Goal: Task Accomplishment & Management: Complete application form

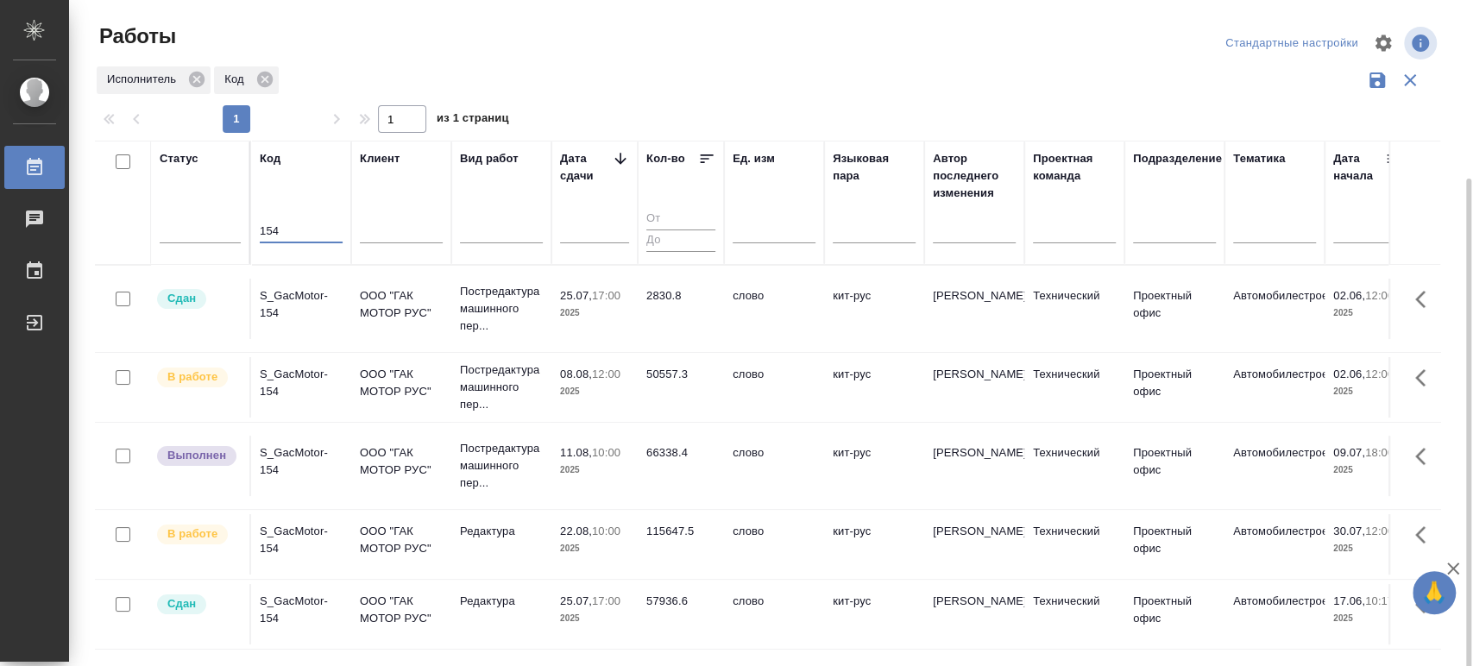
scroll to position [96, 0]
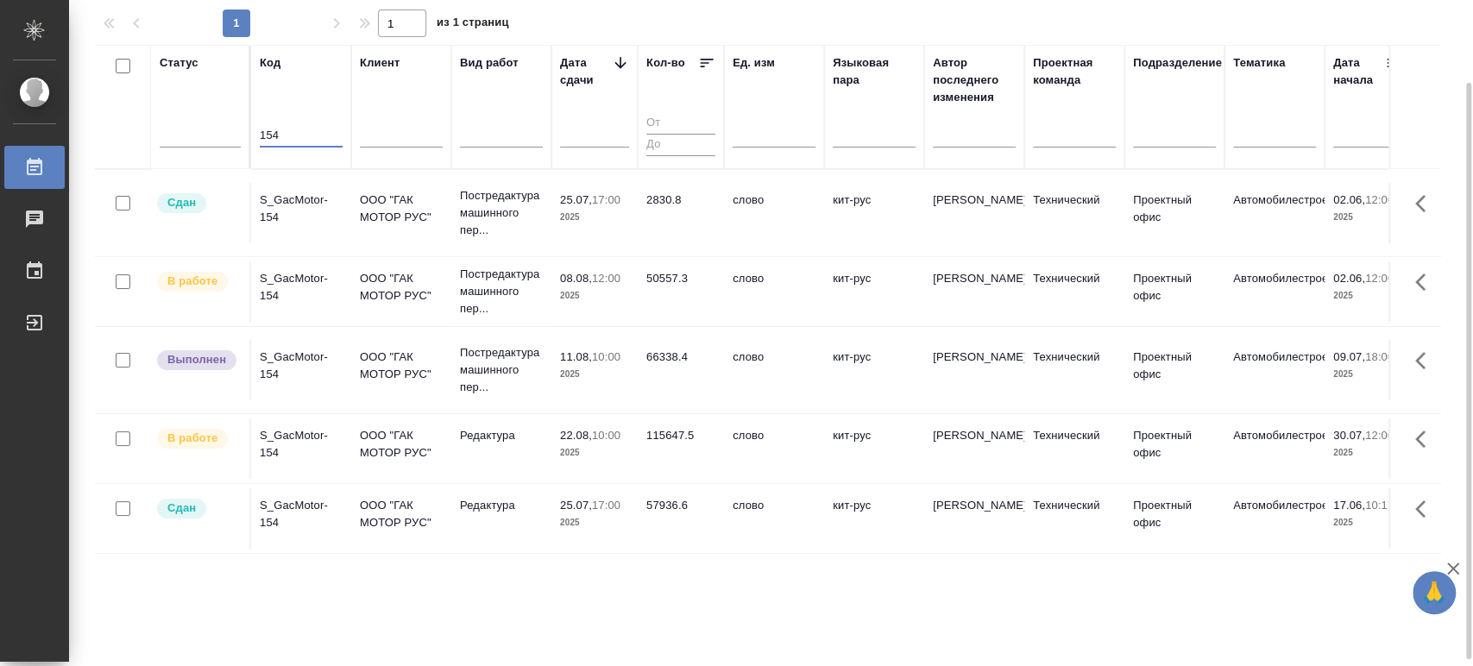
drag, startPoint x: 273, startPoint y: 133, endPoint x: 252, endPoint y: 133, distance: 20.7
click at [252, 133] on th "Код 154" at bounding box center [301, 107] width 100 height 124
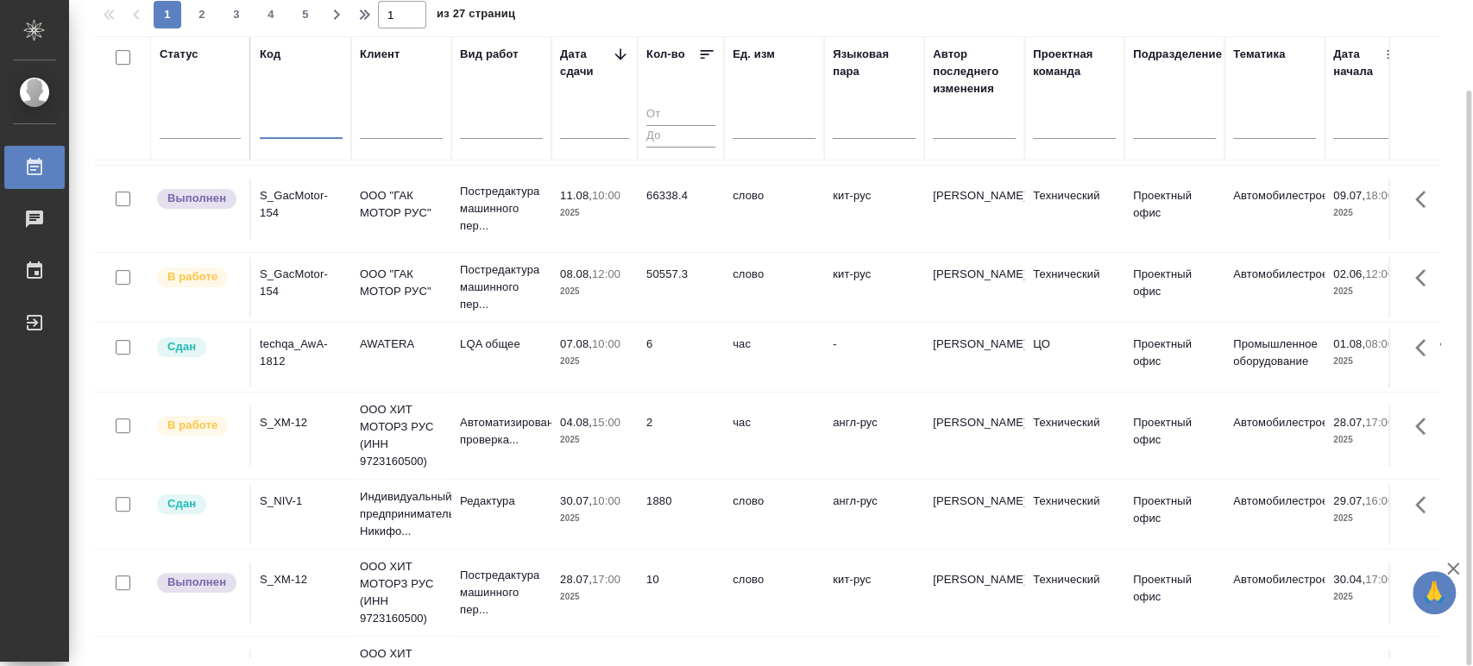
scroll to position [391, 0]
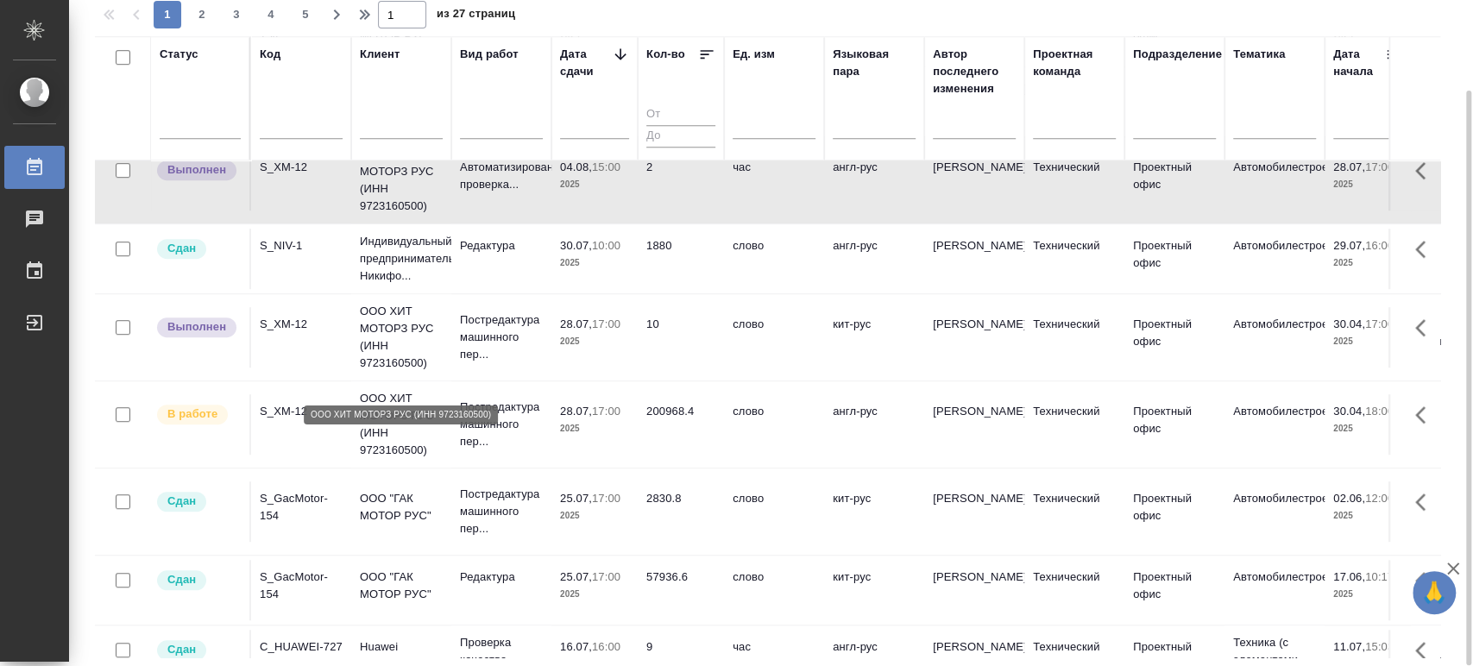
scroll to position [647, 0]
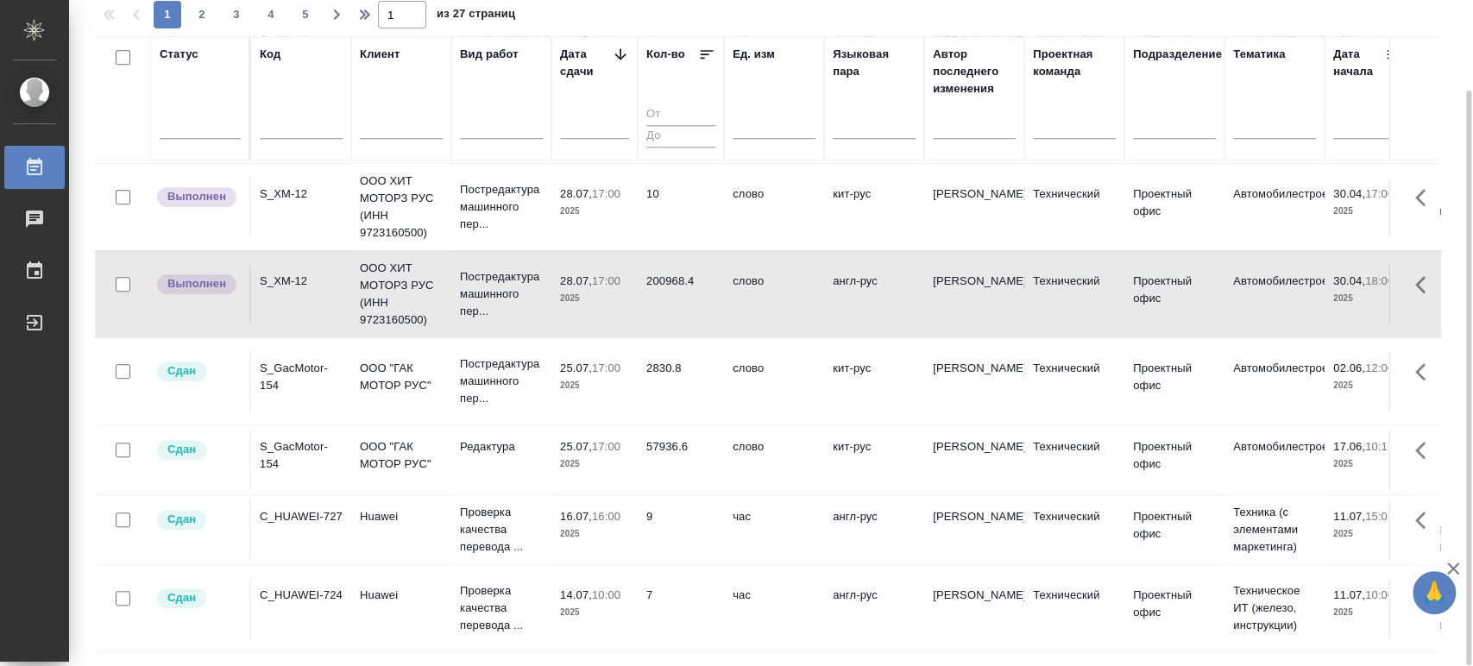
scroll to position [760, 0]
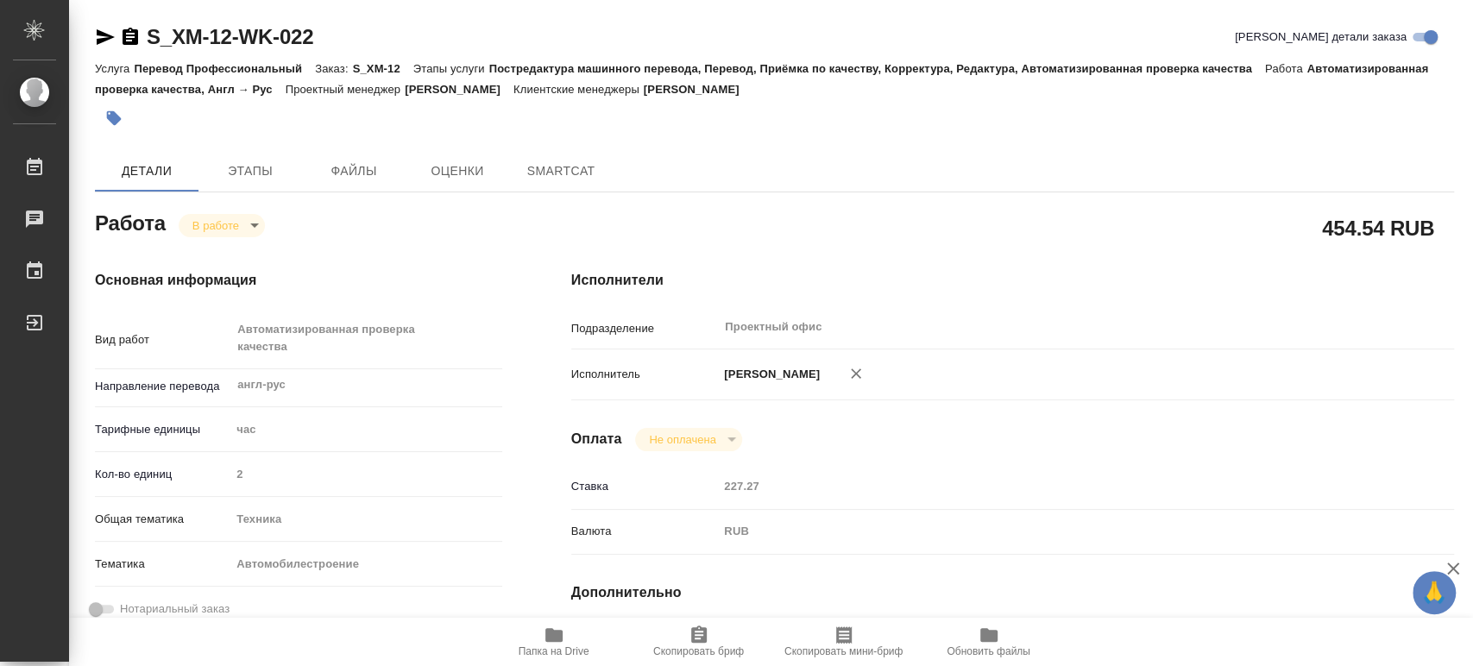
type textarea "x"
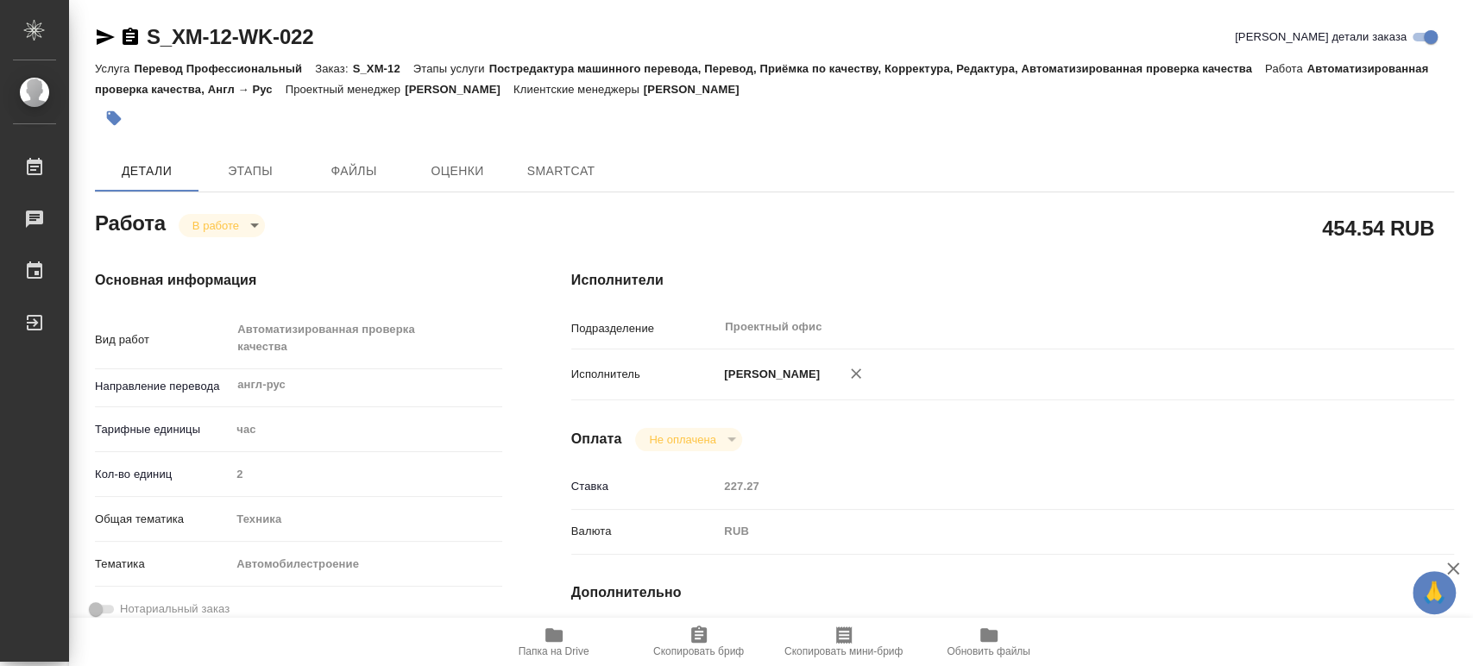
type textarea "x"
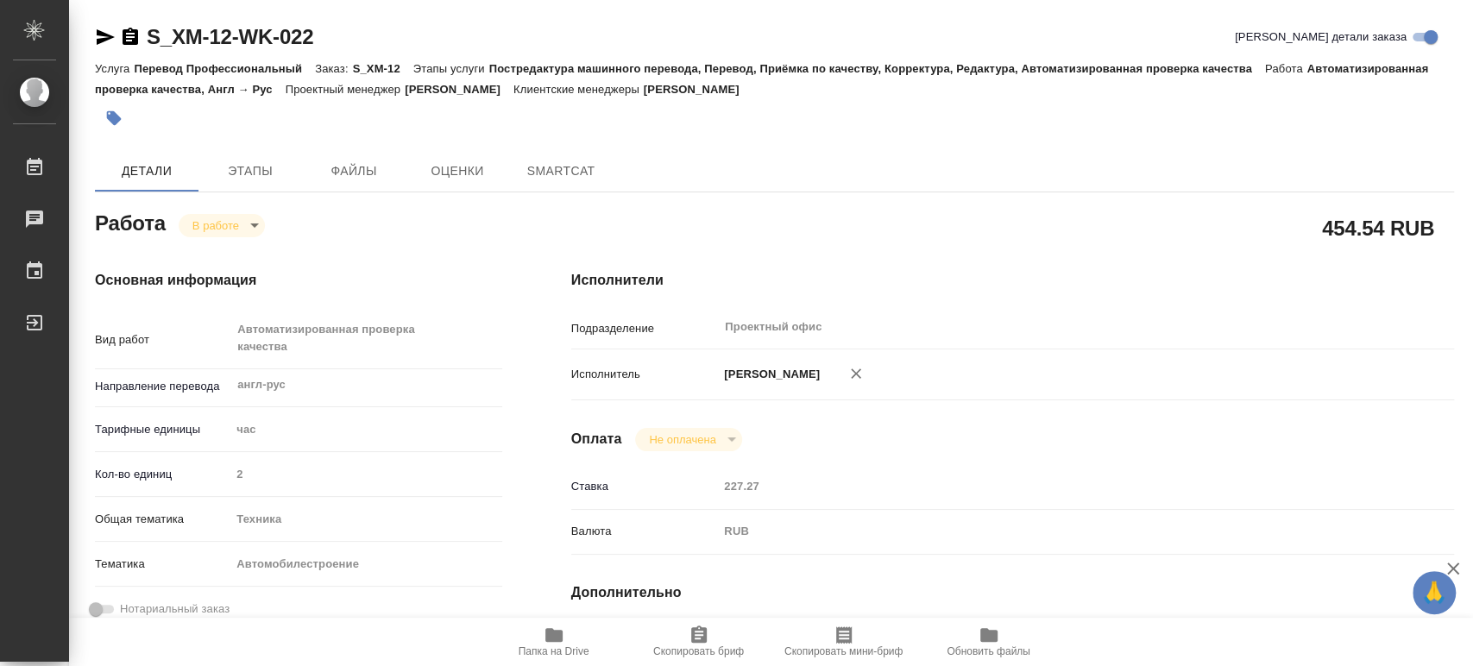
type textarea "x"
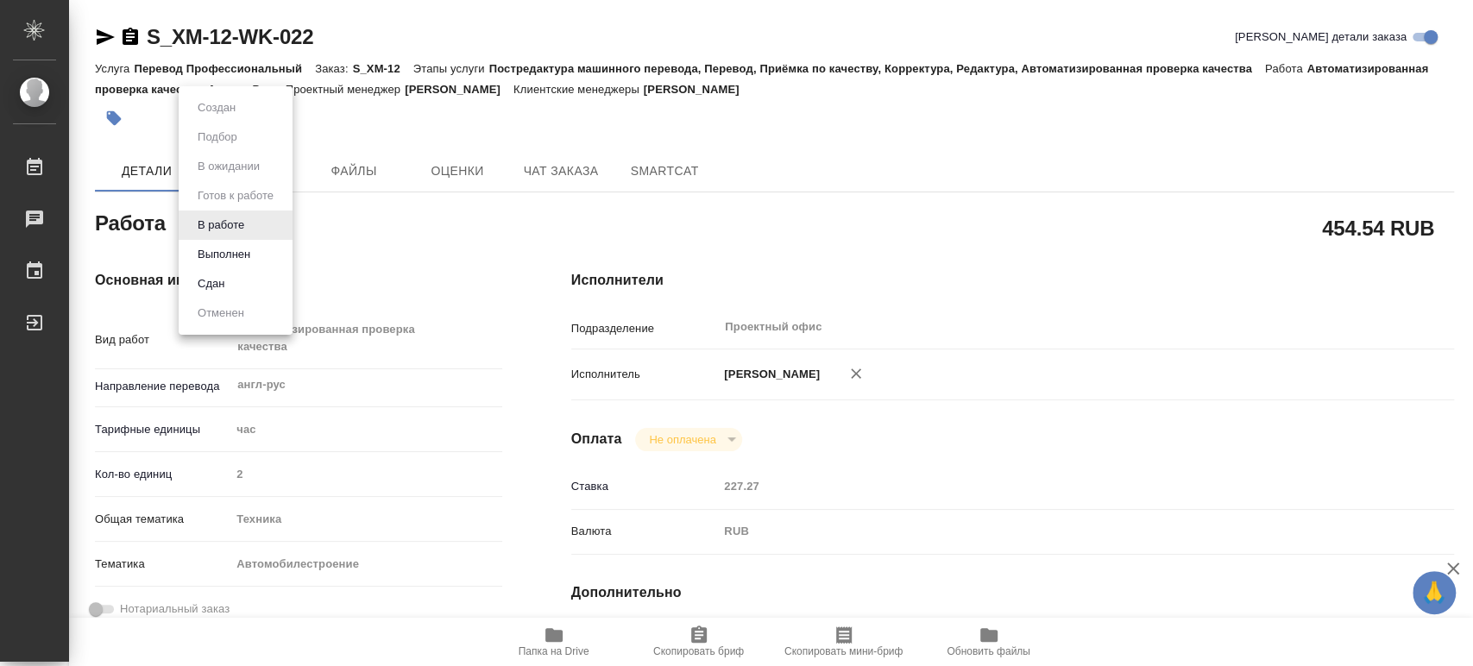
click at [253, 222] on body "🙏 .cls-1 fill:#fff; AWATERA [PERSON_NAME] Чаты График Выйти S_XM-12-WK-022 Крат…" at bounding box center [736, 333] width 1473 height 666
type textarea "x"
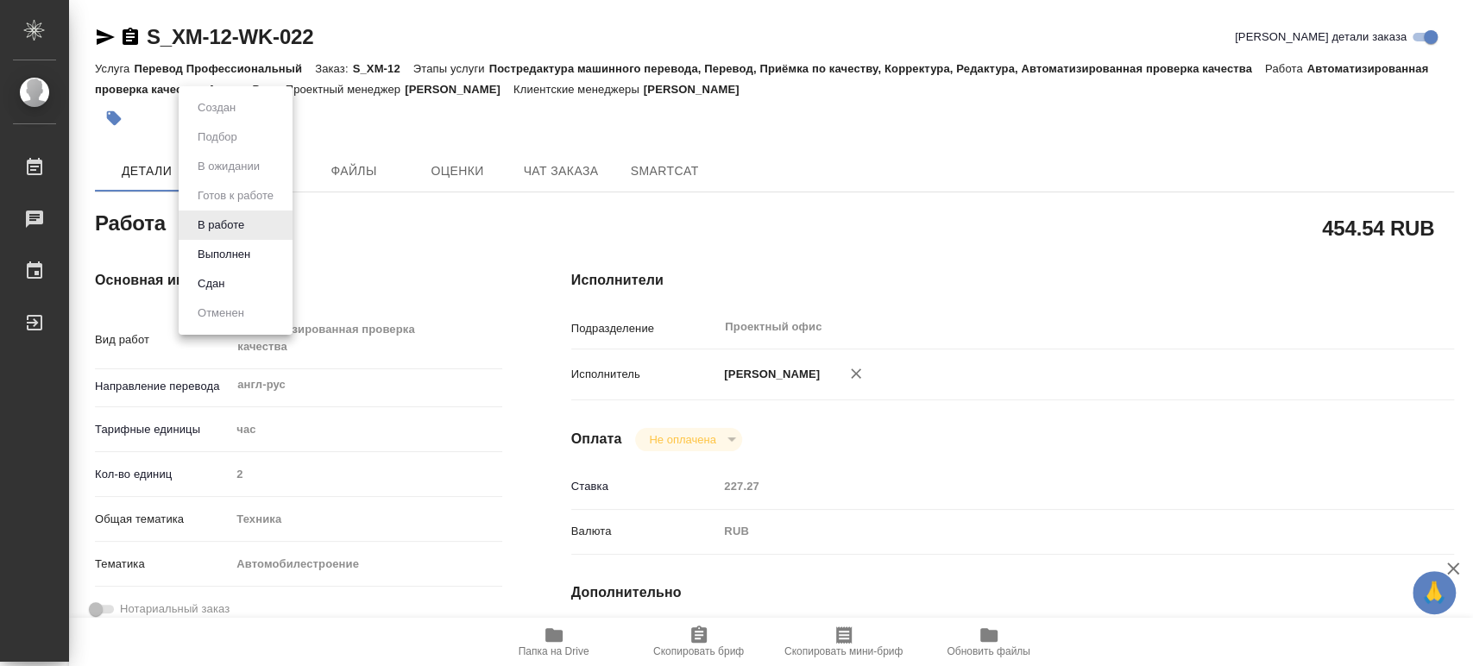
type textarea "x"
click at [243, 247] on button "Выполнен" at bounding box center [223, 254] width 63 height 19
type textarea "x"
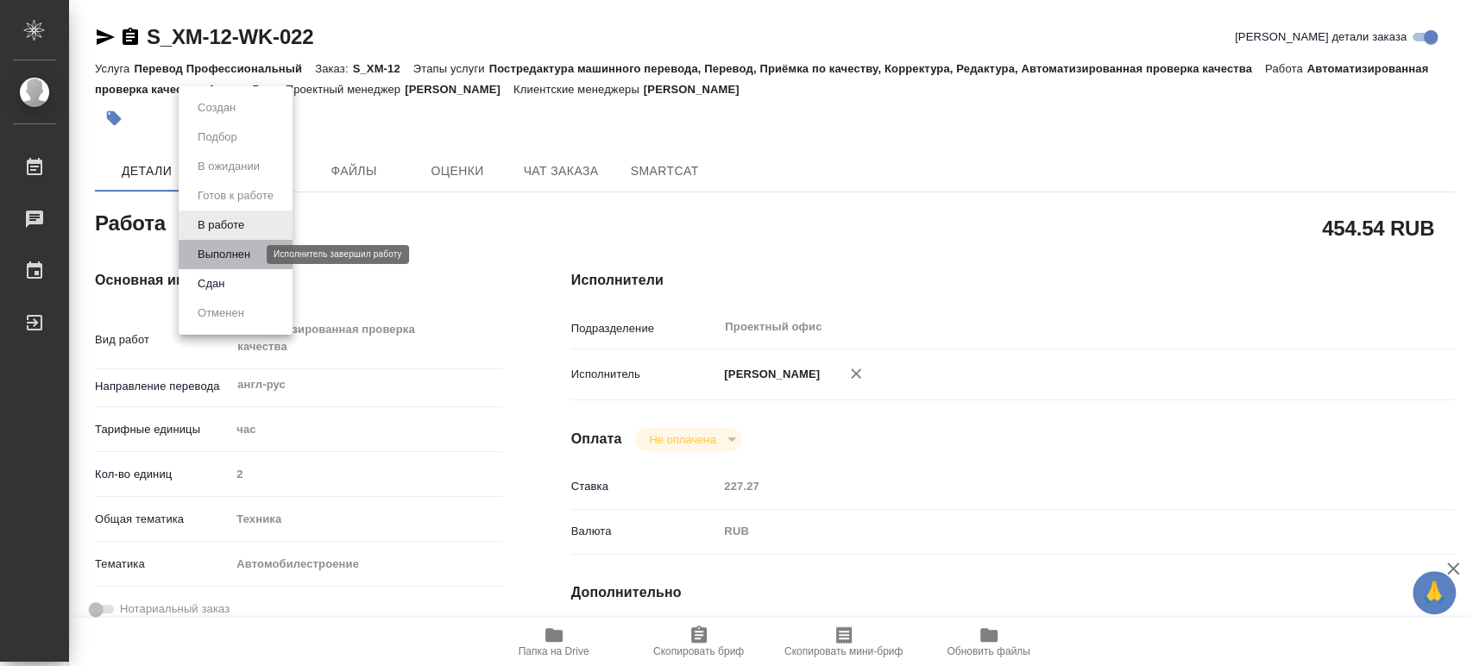
type textarea "x"
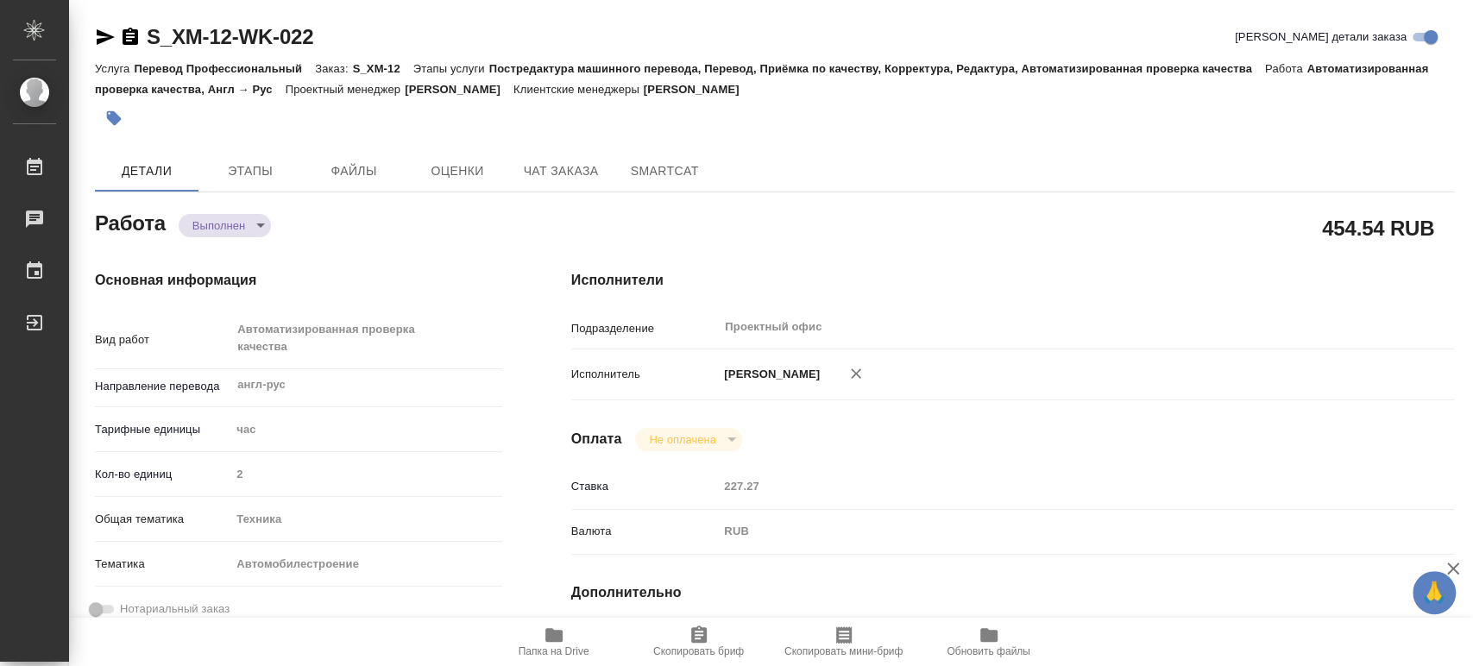
type textarea "x"
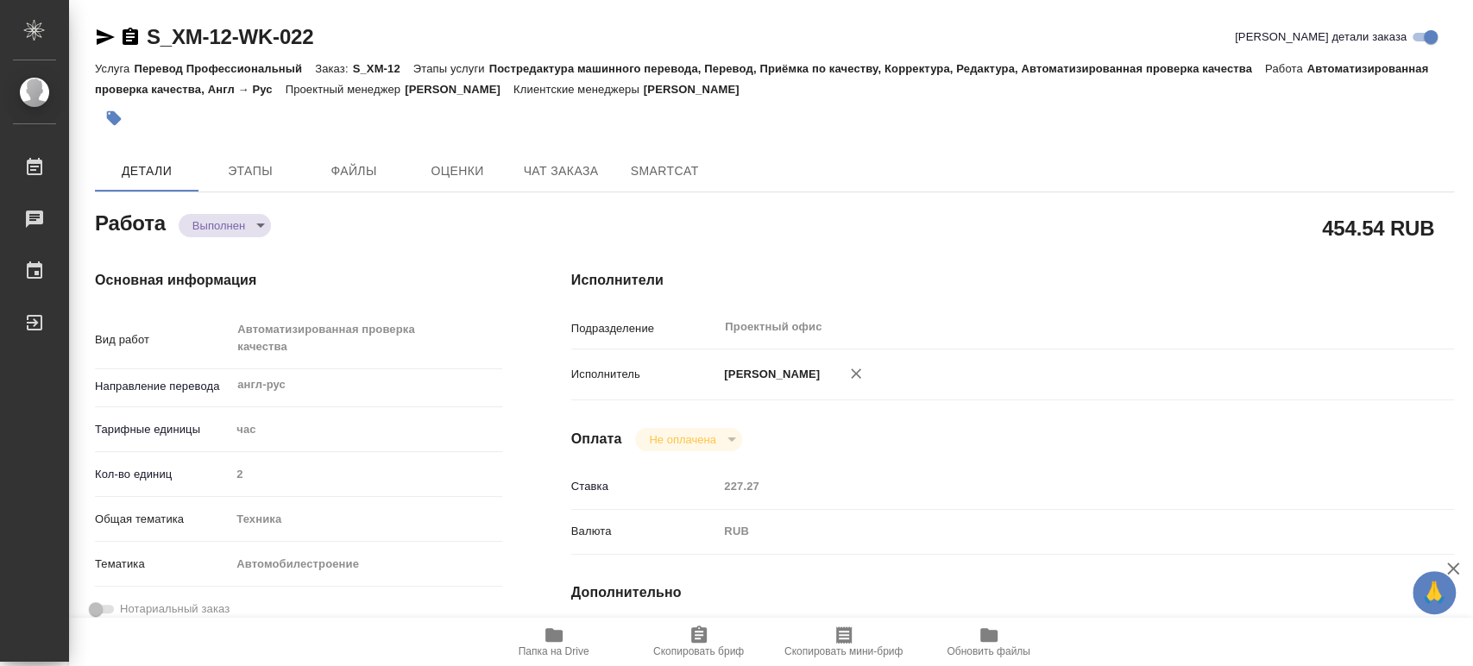
type textarea "x"
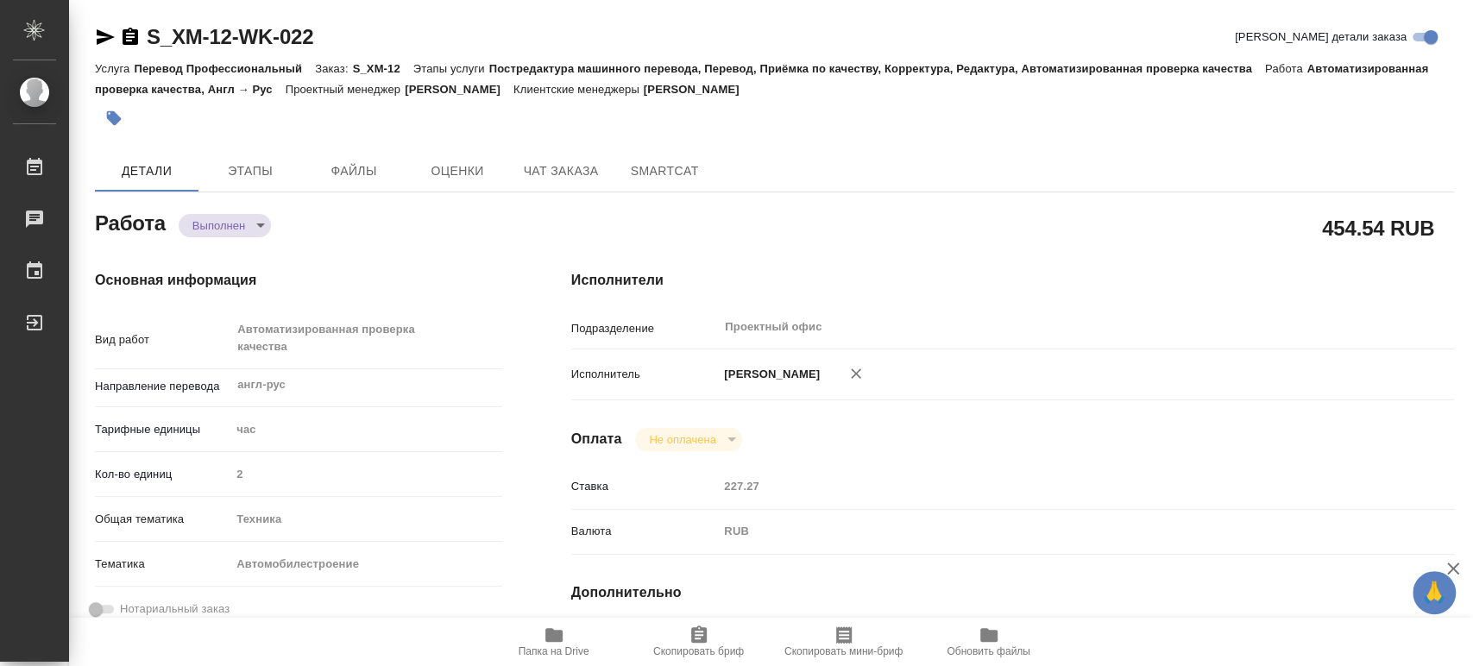
type textarea "x"
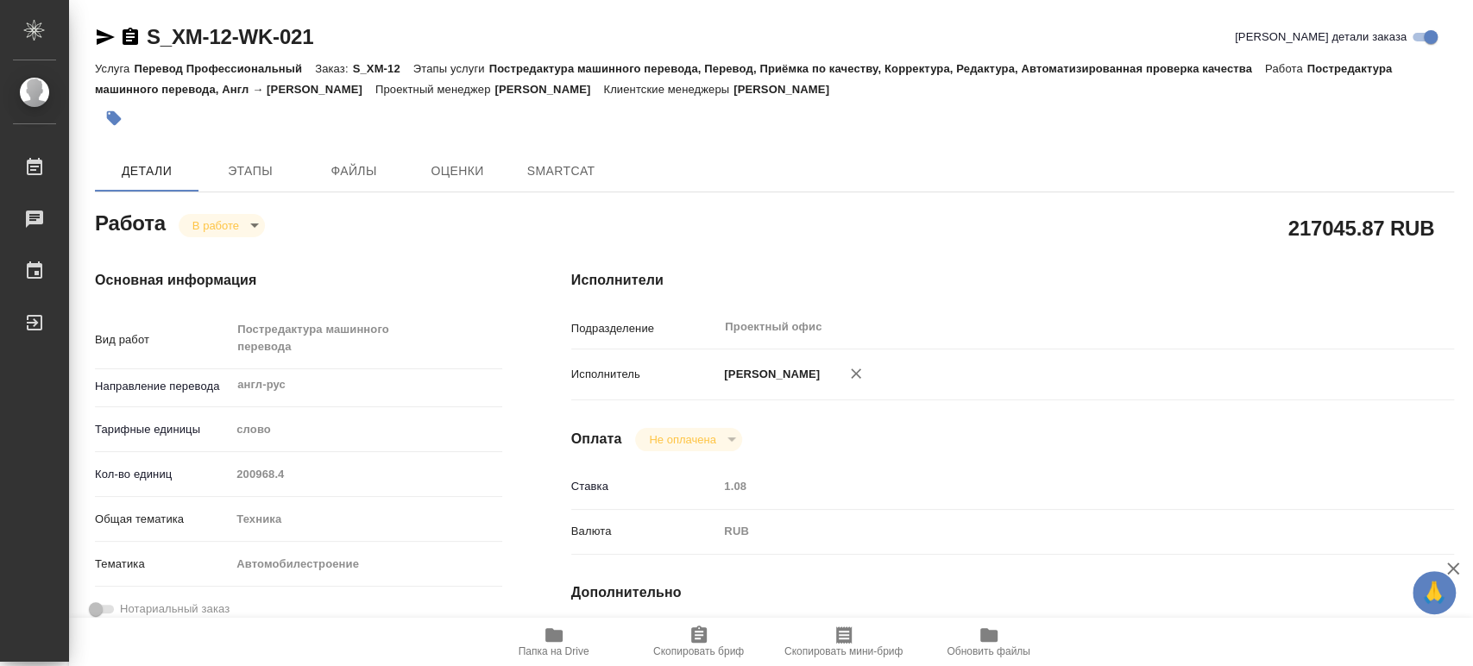
type textarea "x"
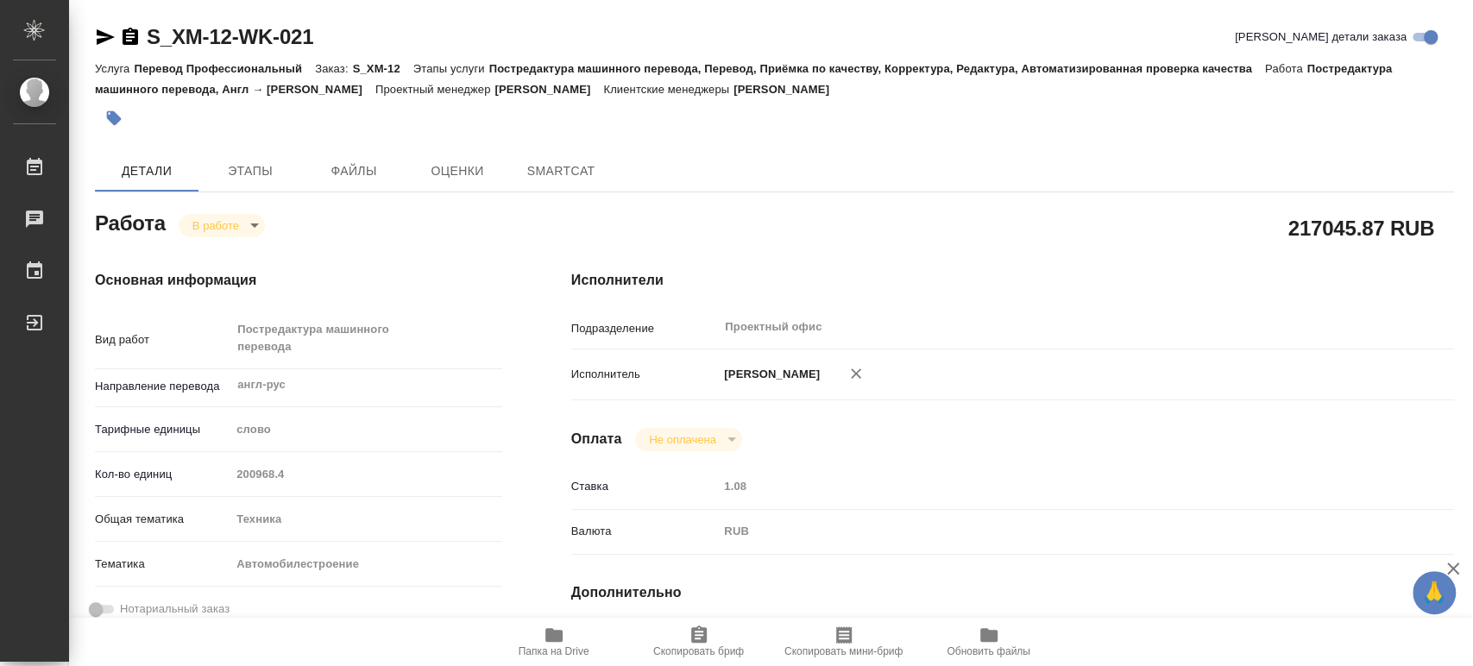
type textarea "x"
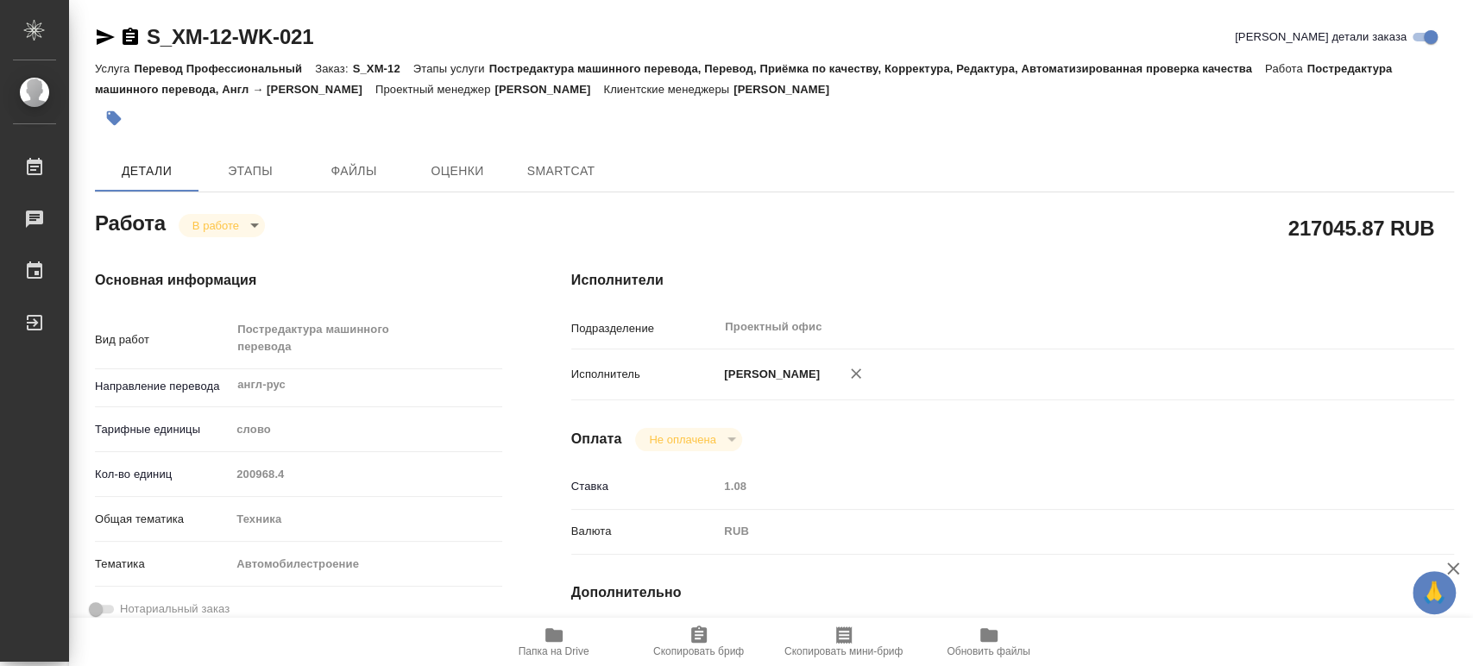
type textarea "x"
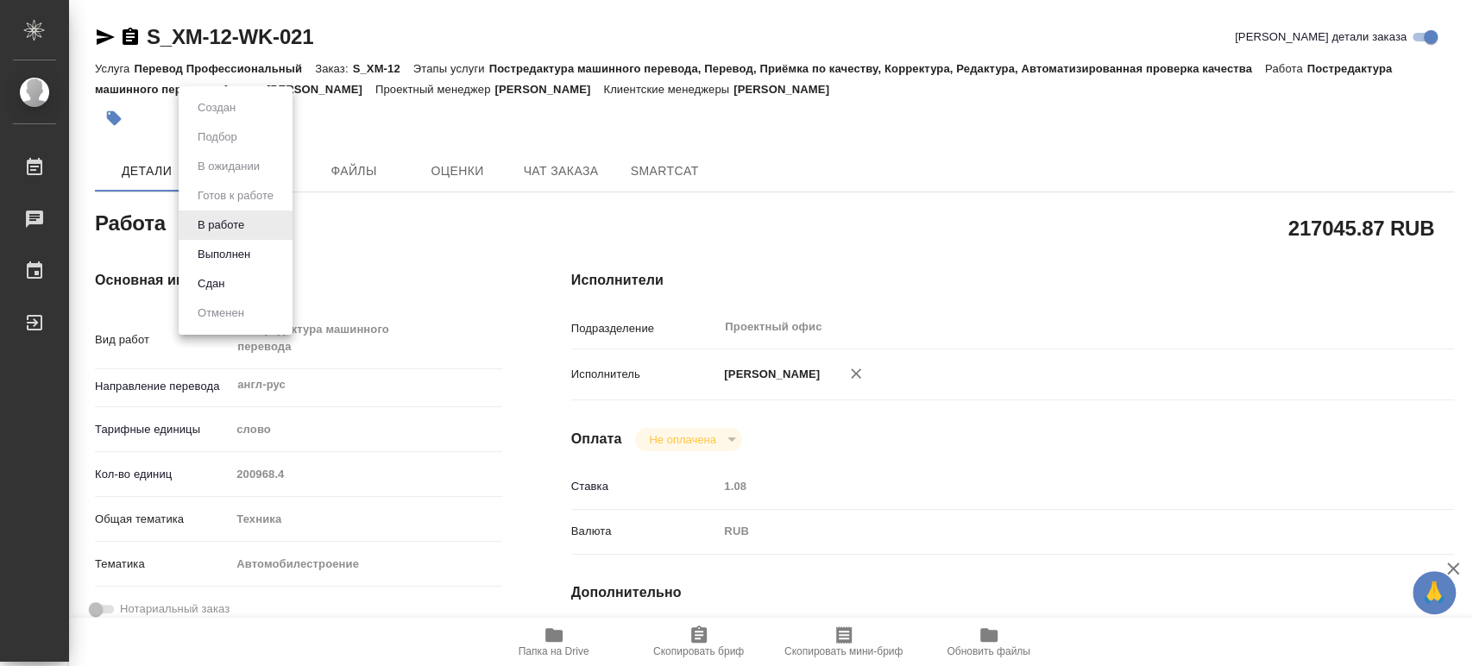
type textarea "x"
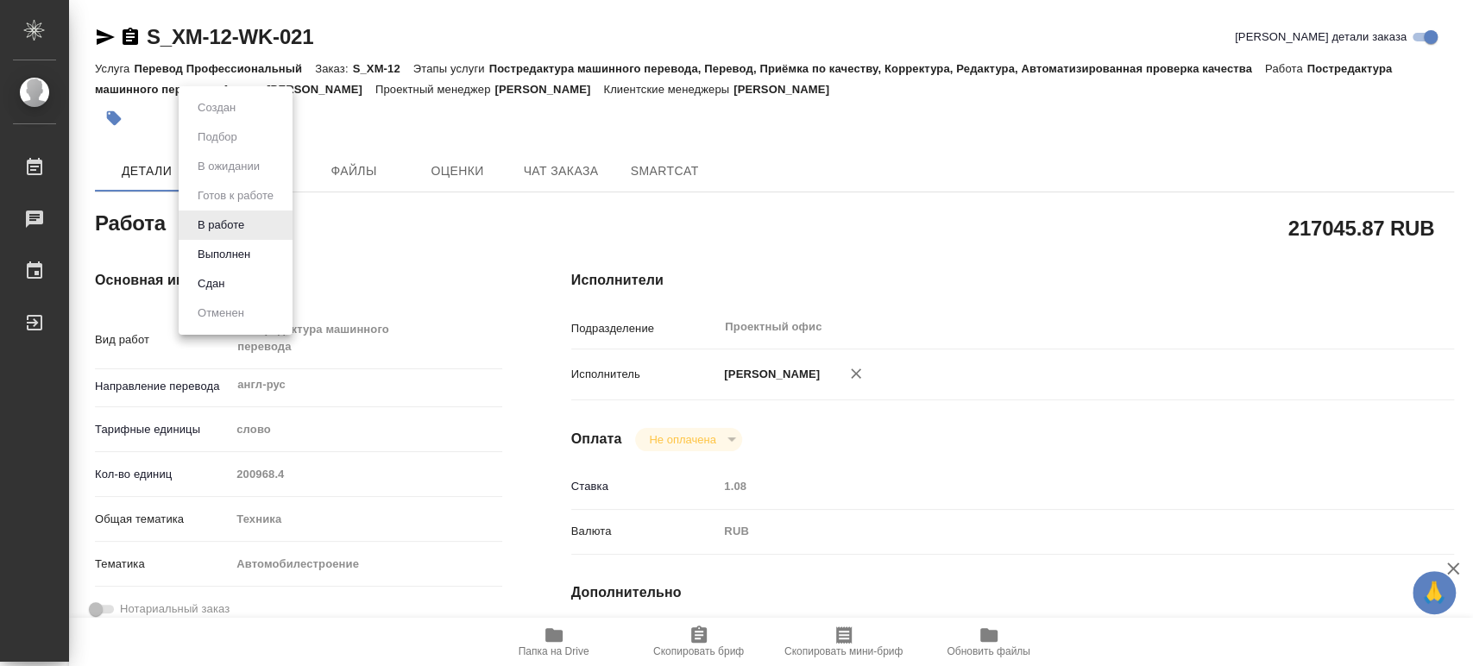
click at [255, 226] on body "🙏 .cls-1 fill:#fff; AWATERA Tsaturyan Robert Работы Чаты График Выйти S_XM-12-W…" at bounding box center [736, 333] width 1473 height 666
type input "inProgress"
type textarea "Постредактура машинного перевода"
type textarea "x"
type input "англ-рус"
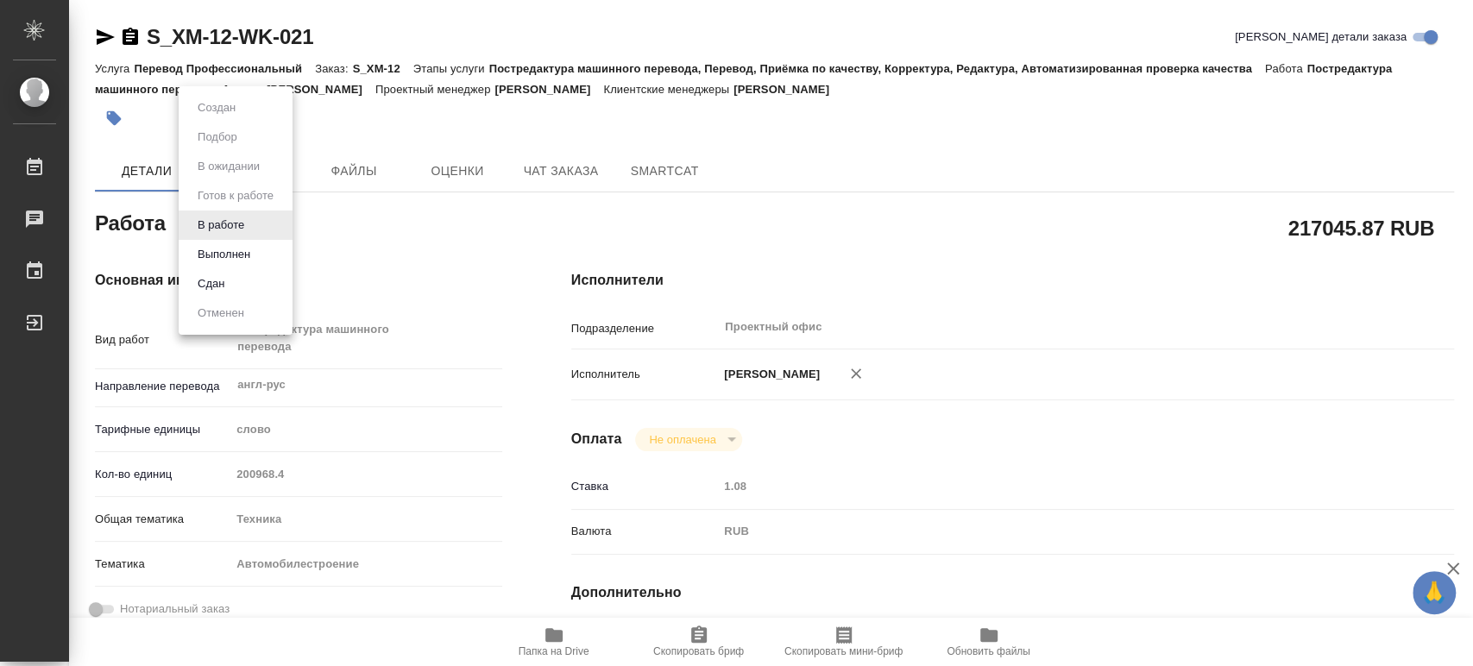
type input "5a8b1489cc6b4906c91bfd90"
type input "200968.4"
type input "tech"
type input "5f647204b73bc97568ca66a7"
type input "30.04.2025 18:00"
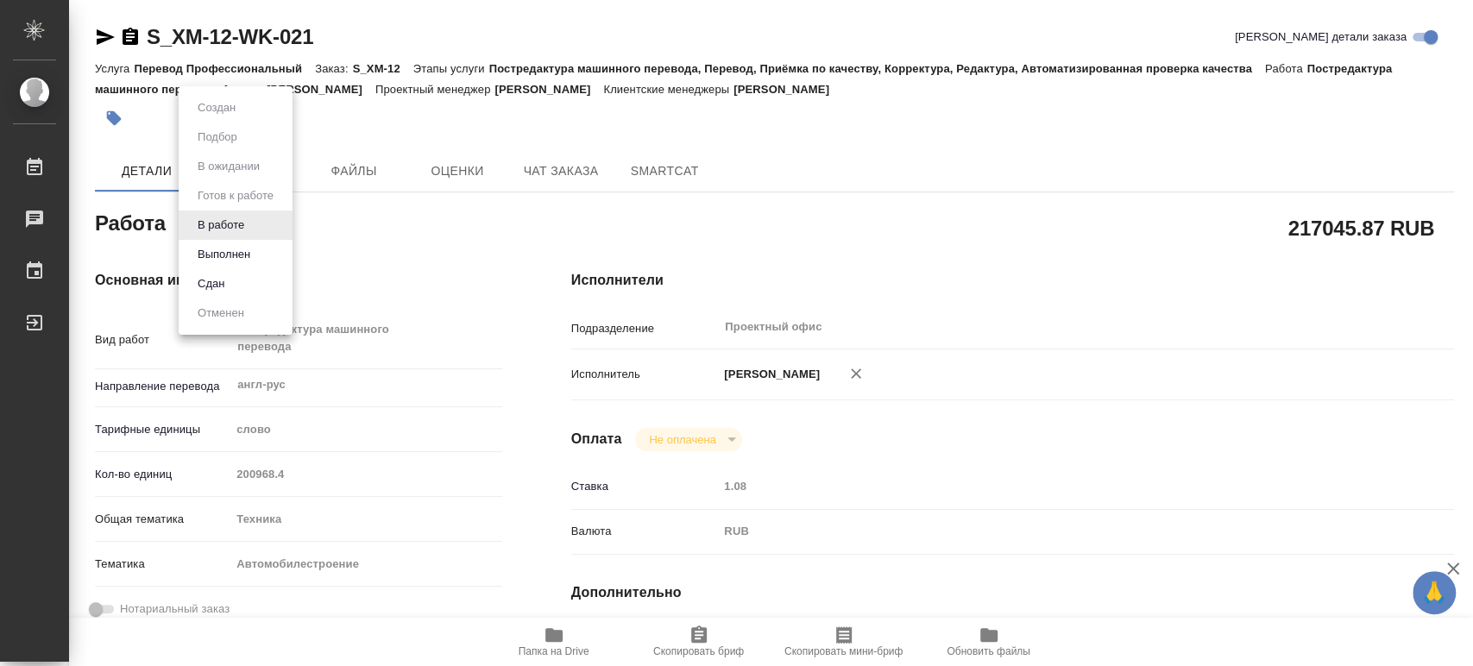
type input "16.06.2025 13:00"
type input "[DATE] 17:00"
type input "Проектный офис"
type input "notPayed"
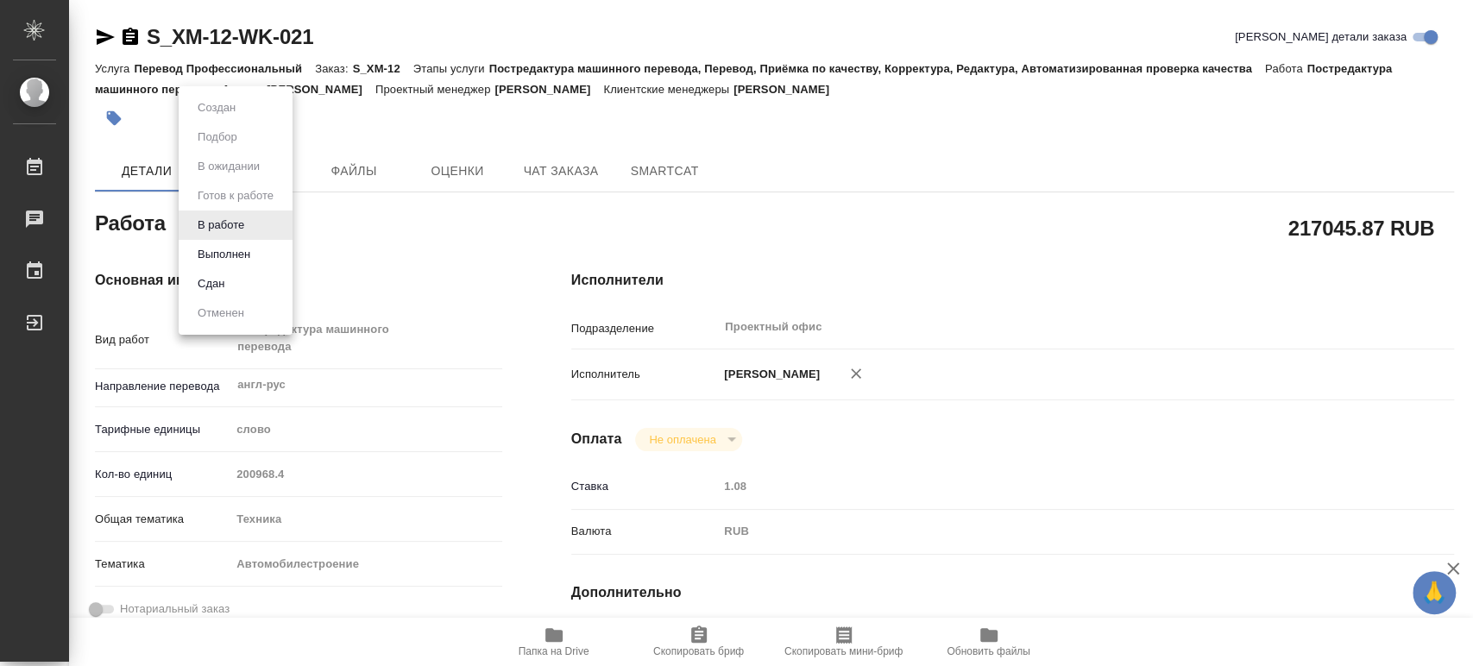
type input "[PERSON_NAME]"
type textarea "AN_ZZ _Service Manual"
type textarea "x"
type textarea "/Clients/ООО ХИТ МОТОРЗ РУС /Orders/S_XM-12/Translated/S_XM-12-WK-021"
type textarea "x"
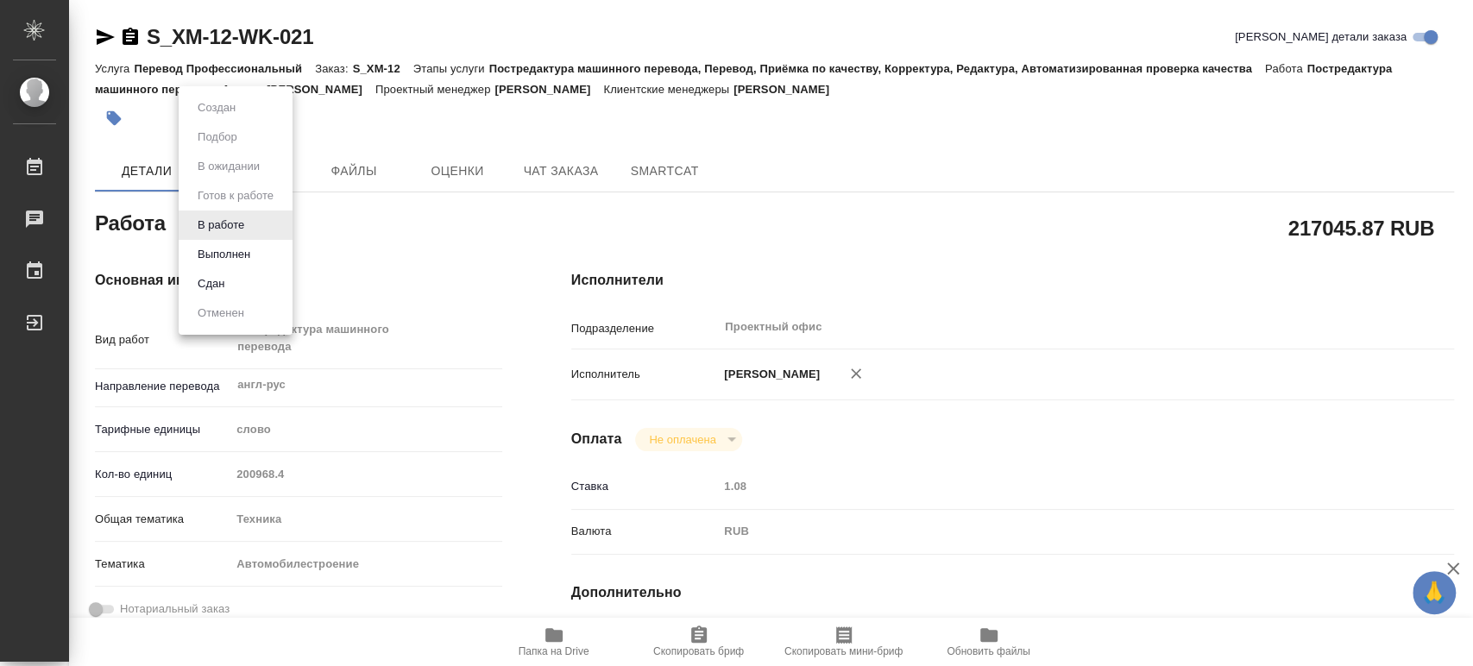
type input "S_XM-12"
type input "Перевод Профессиональный"
type input "Постредактура машинного перевода, Перевод, Приёмка по качеству, Корректура, Ред…"
type input "[PERSON_NAME]"
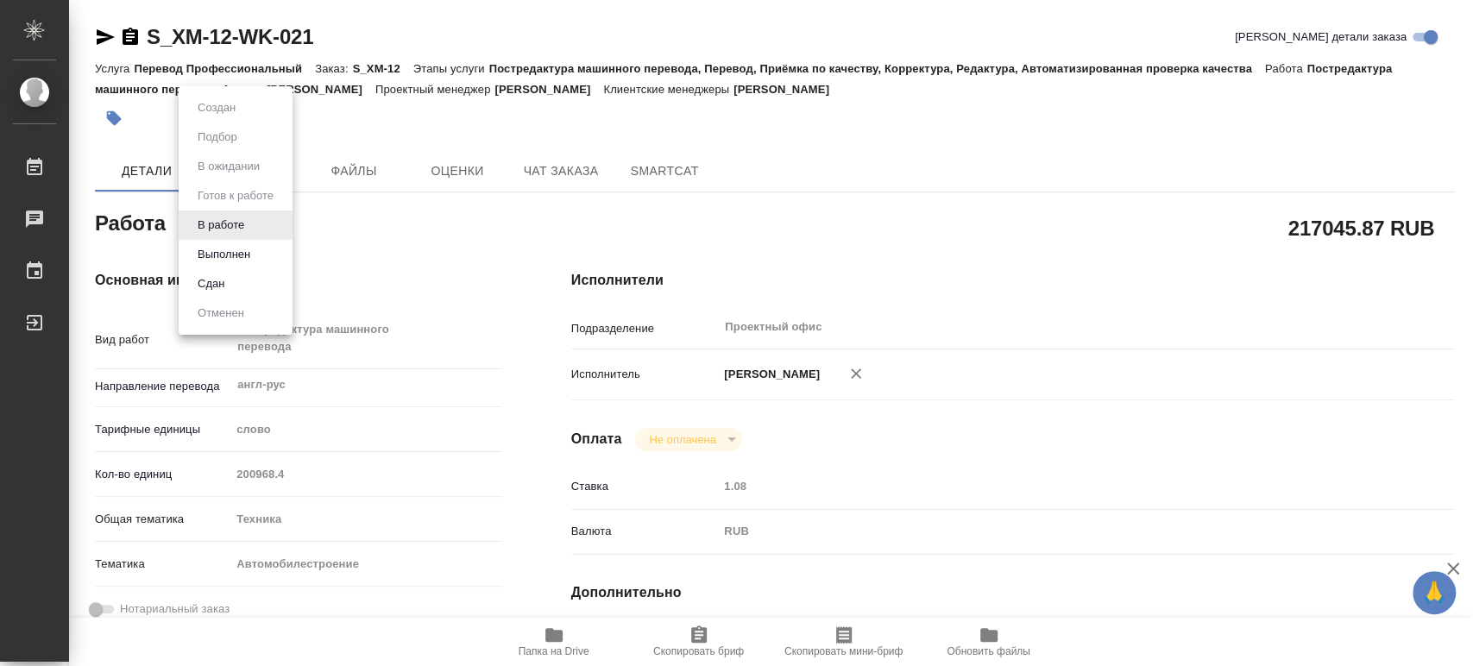
type input "/Clients/ООО ХИТ МОТОРЗ РУС /Orders/S_XM-12"
type textarea "x"
type textarea "агл-рус В материалах есть «взрыв-схемы», мы предоставим глоссарий составленный …"
type textarea "x"
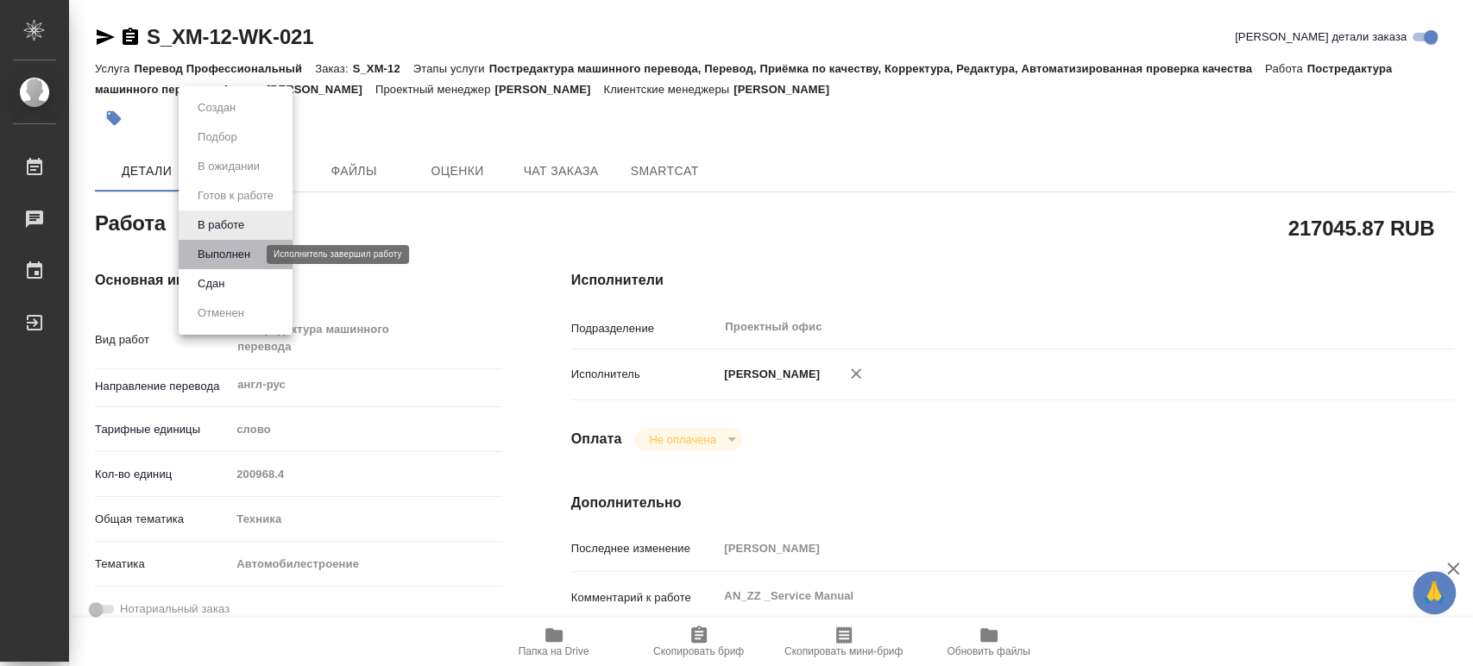
type textarea "x"
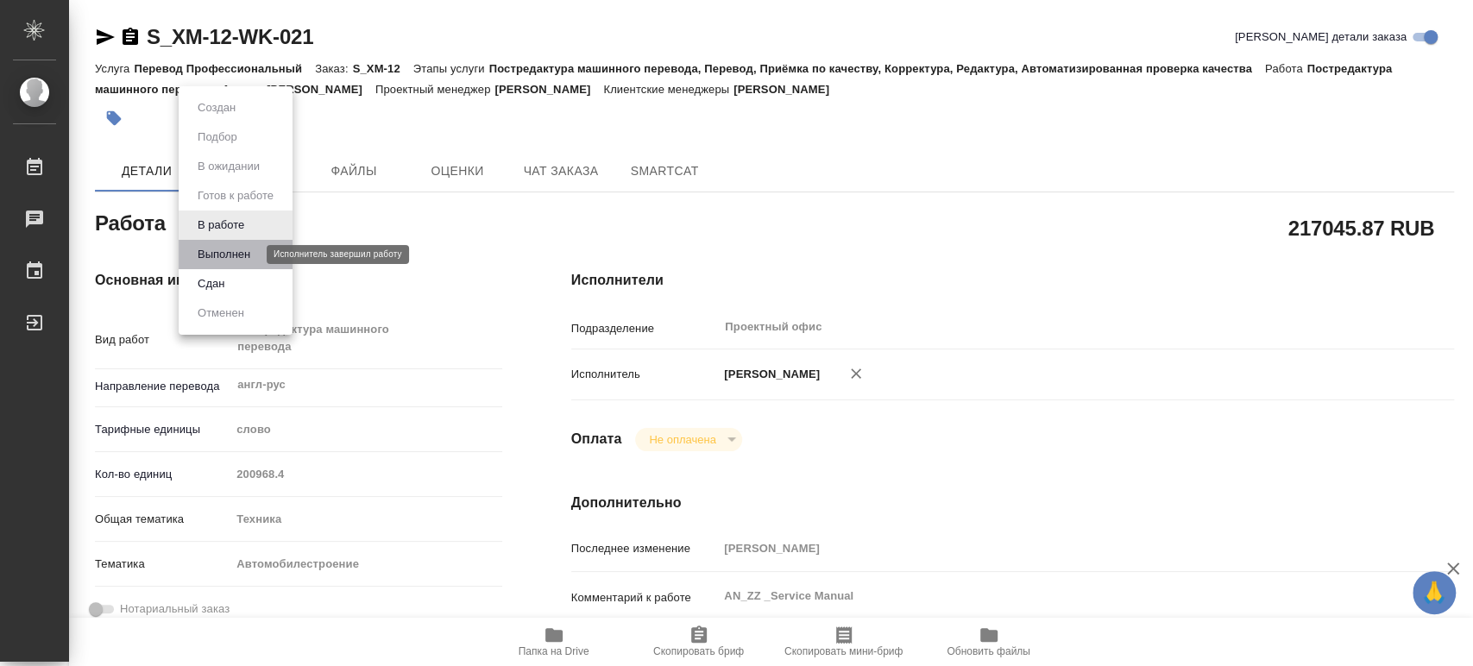
click at [240, 250] on button "Выполнен" at bounding box center [223, 254] width 63 height 19
type textarea "x"
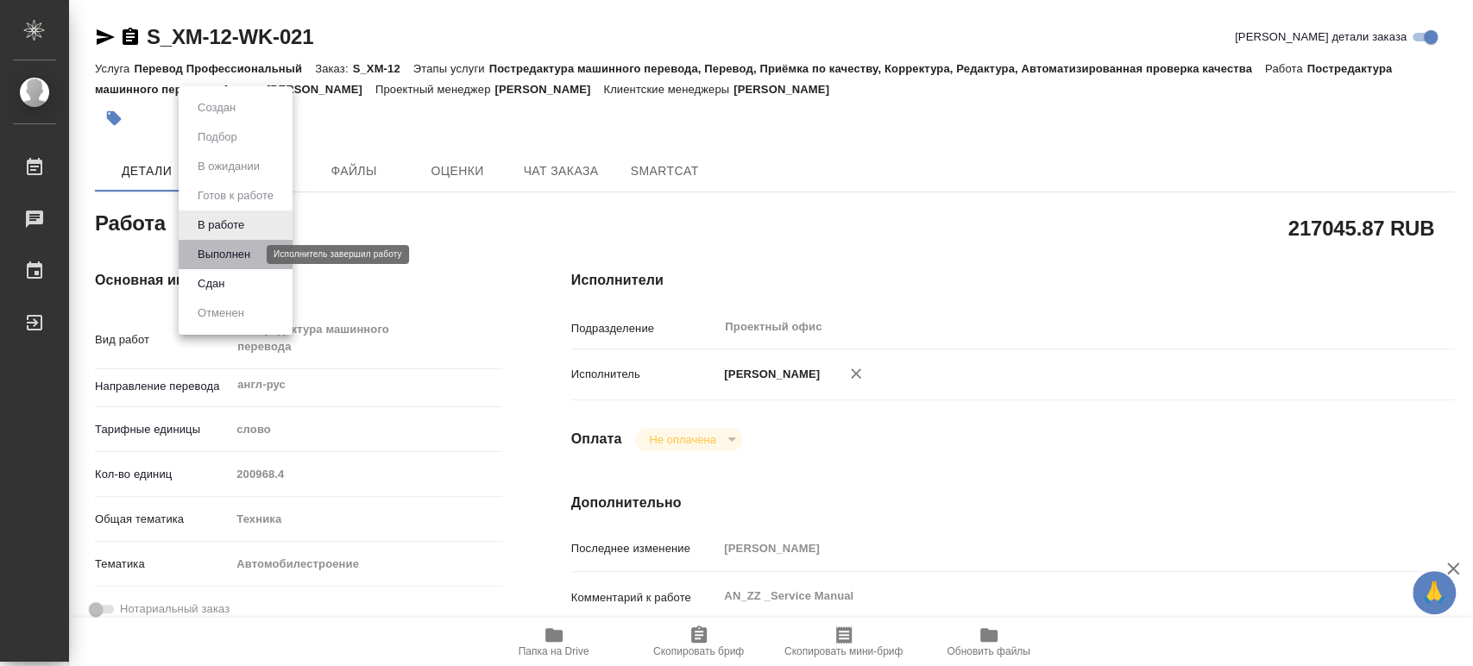
type textarea "x"
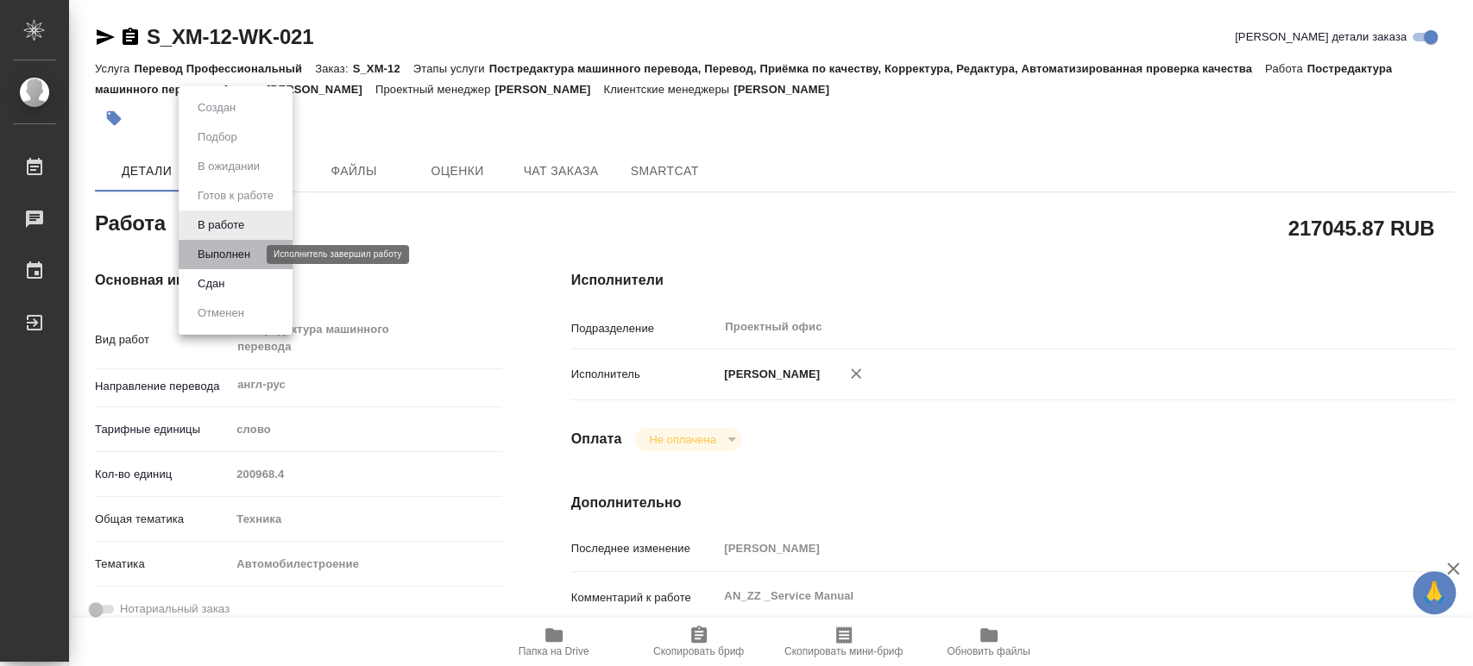
type textarea "x"
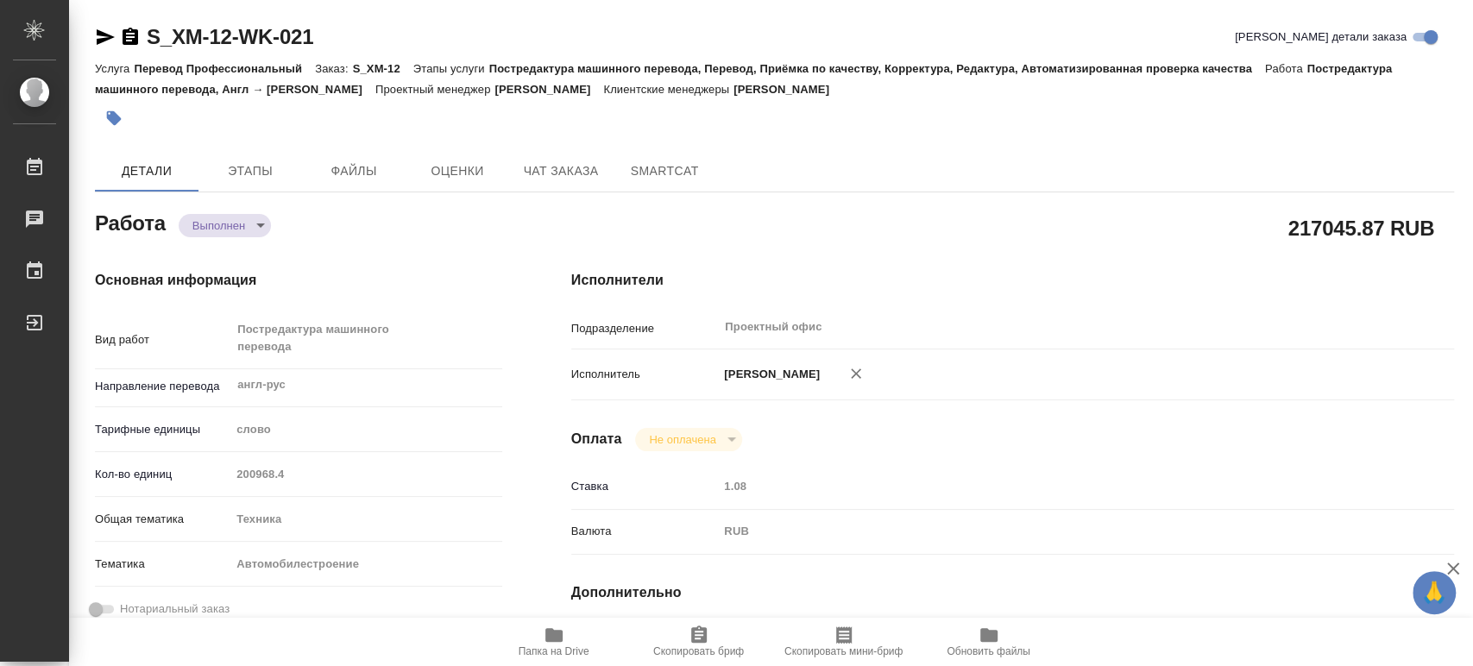
type textarea "x"
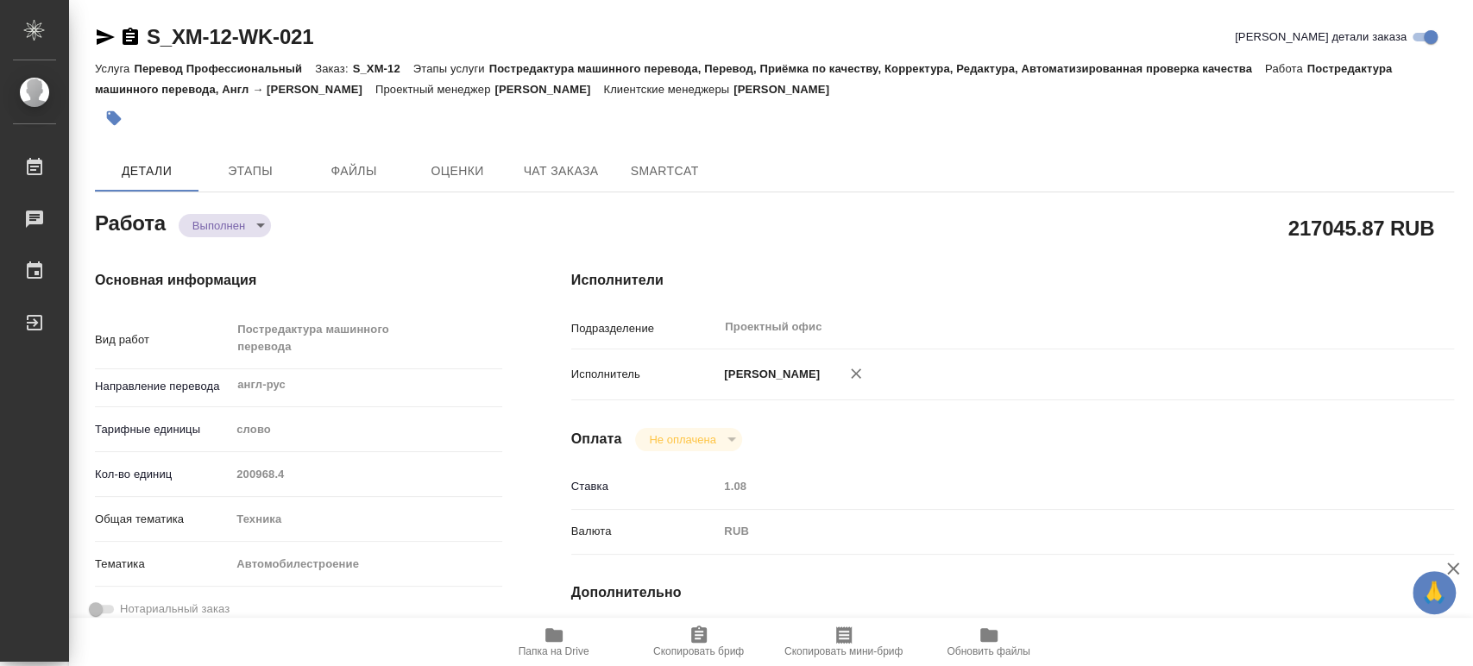
type textarea "x"
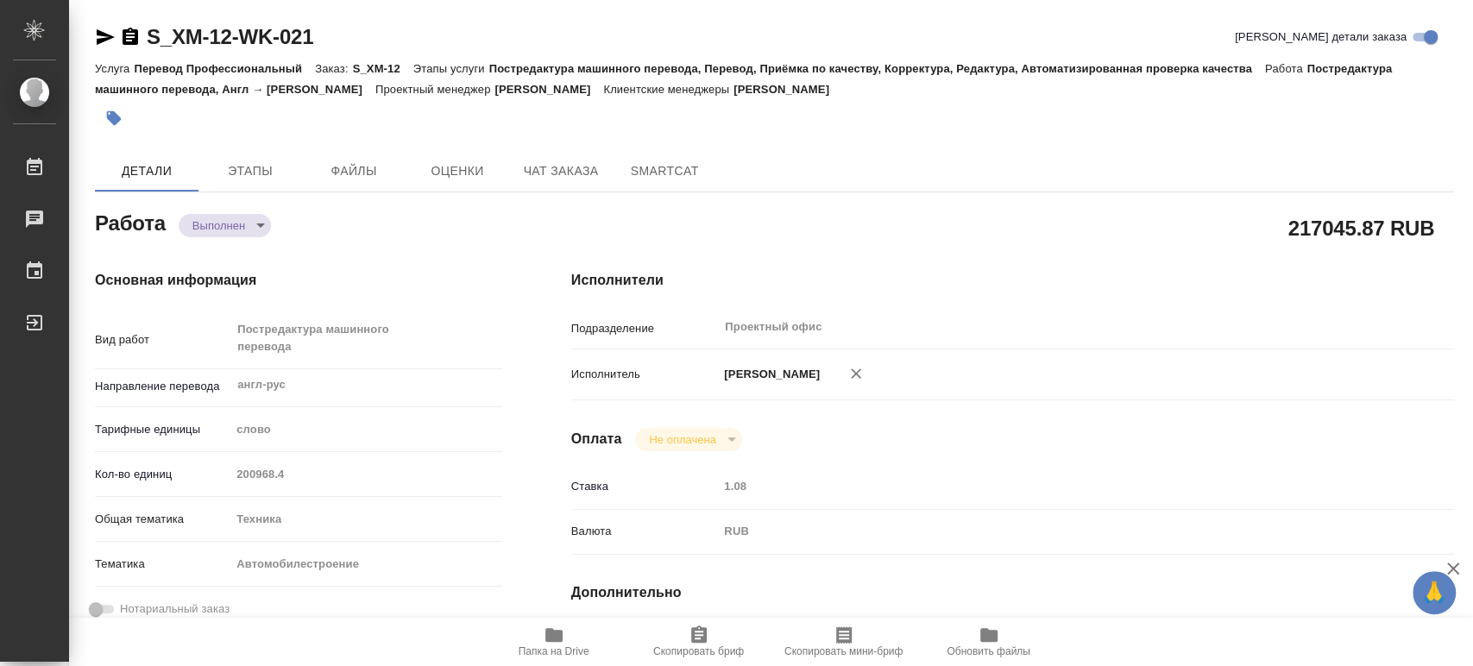
type textarea "x"
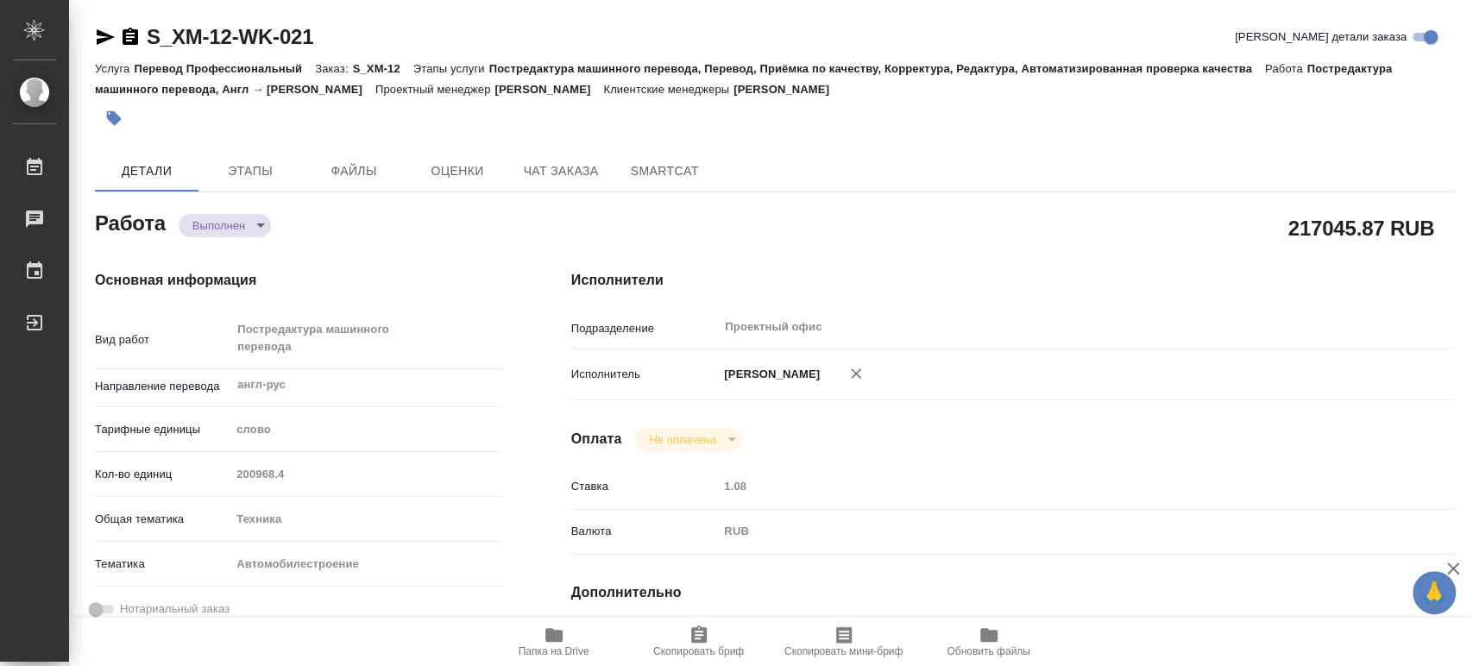
type textarea "x"
